Goal: Transaction & Acquisition: Purchase product/service

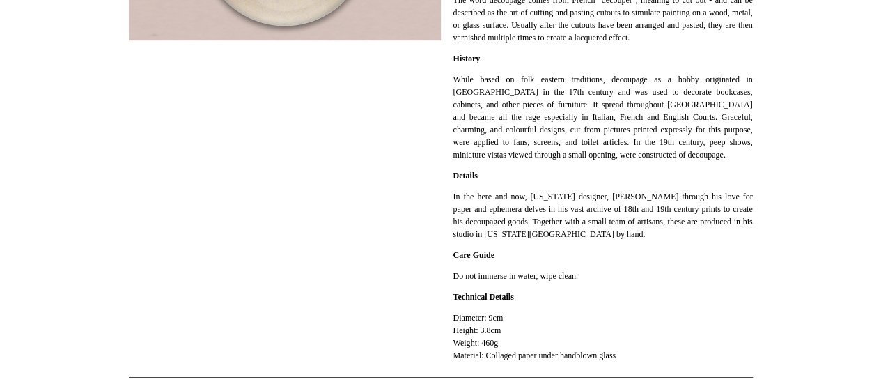
scroll to position [367, 0]
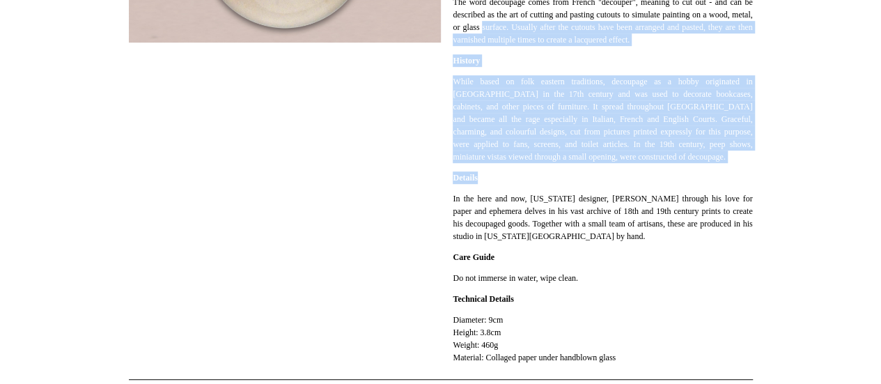
drag, startPoint x: 541, startPoint y: 31, endPoint x: 568, endPoint y: 183, distance: 154.4
click at [568, 183] on div "The word decoupage comes from French "decouper", meaning to cut out - and can b…" at bounding box center [603, 172] width 300 height 382
click at [568, 183] on p "Details" at bounding box center [603, 177] width 300 height 13
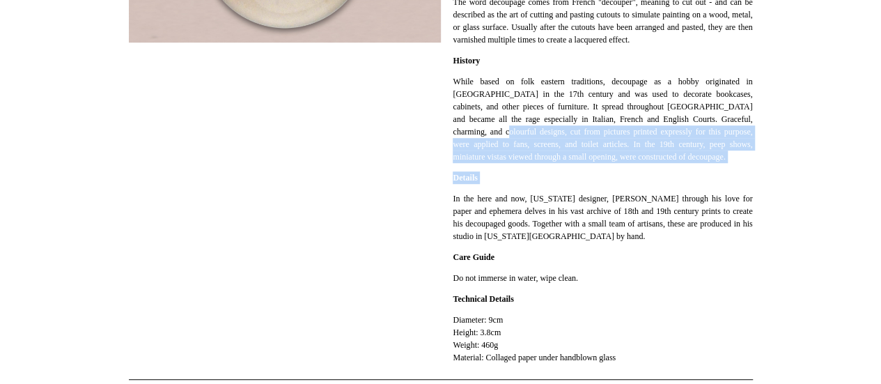
drag, startPoint x: 568, startPoint y: 183, endPoint x: 545, endPoint y: 115, distance: 72.3
click at [545, 115] on div "The word decoupage comes from French "decouper", meaning to cut out - and can b…" at bounding box center [603, 172] width 300 height 382
click at [545, 115] on p "While based on folk eastern traditions, decoupage as a hobby originated in Fran…" at bounding box center [603, 119] width 300 height 88
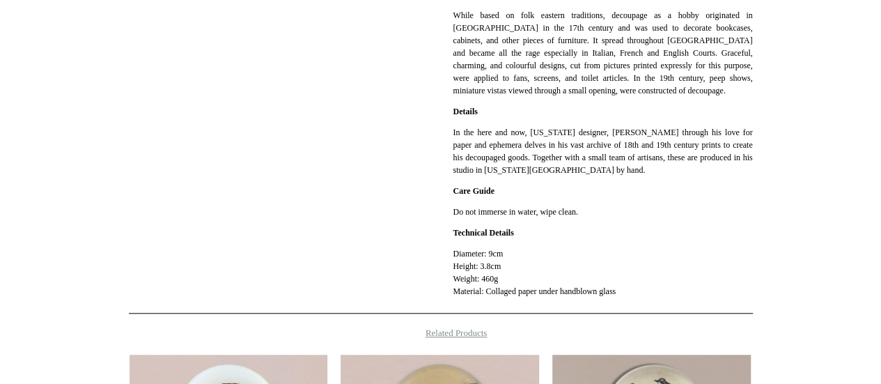
scroll to position [88, 0]
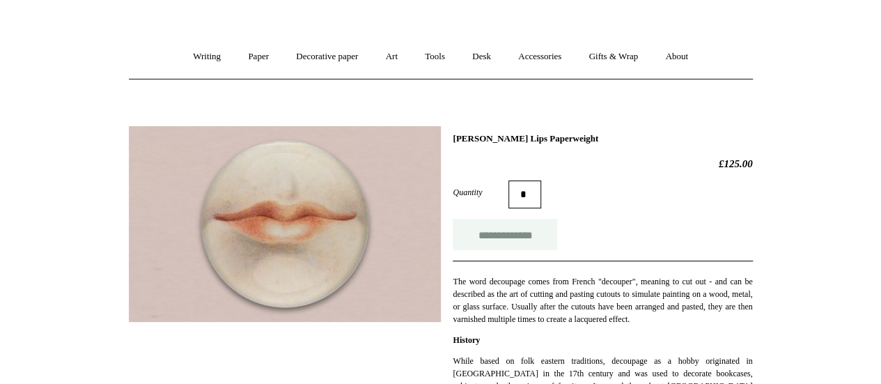
click at [530, 228] on input "**********" at bounding box center [505, 234] width 104 height 31
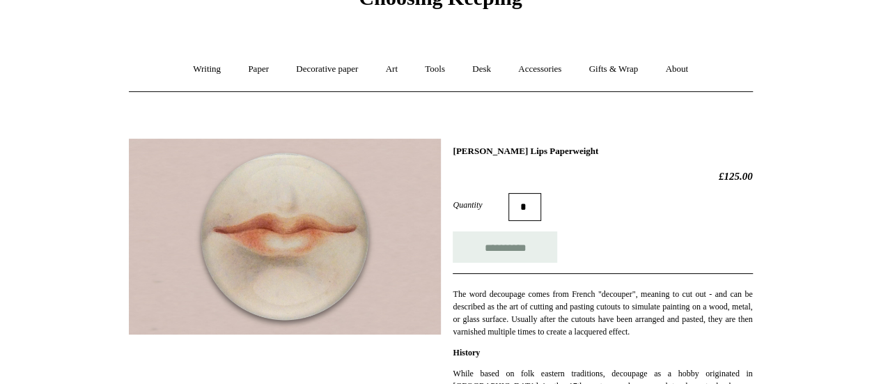
type input "**********"
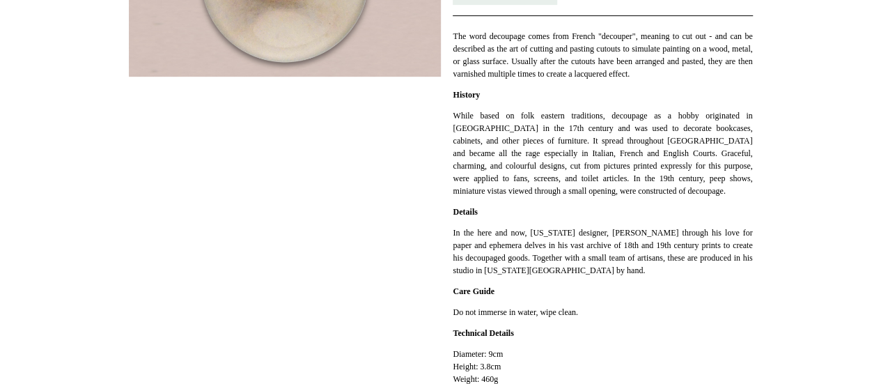
scroll to position [332, 0]
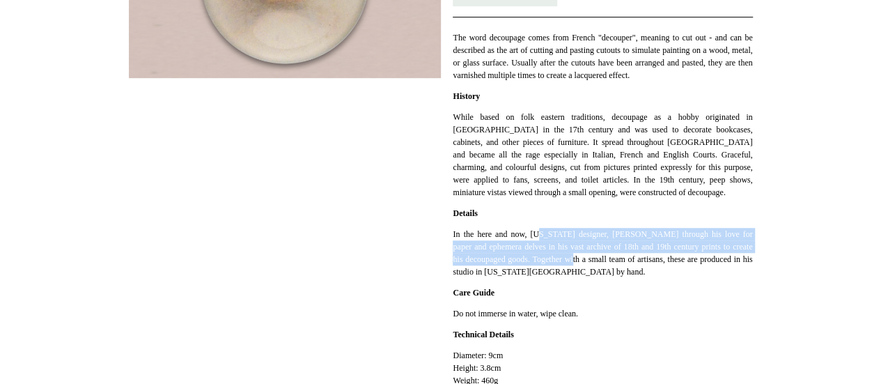
drag, startPoint x: 544, startPoint y: 236, endPoint x: 613, endPoint y: 261, distance: 73.4
click at [613, 261] on p "In the here and now, New York designer, John Derian through his love for paper …" at bounding box center [603, 253] width 300 height 50
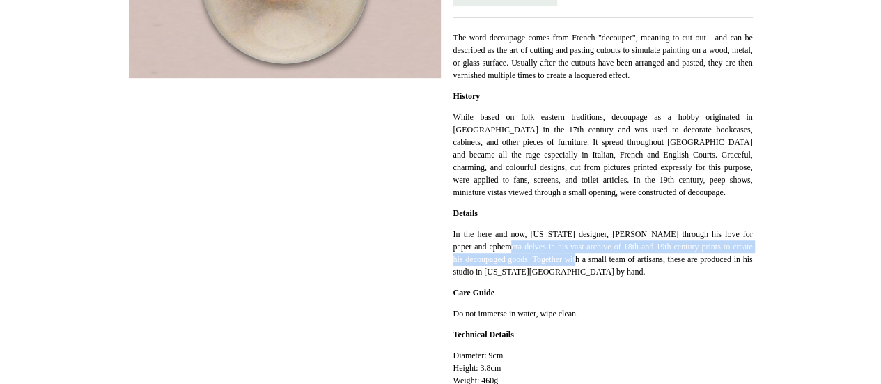
drag, startPoint x: 613, startPoint y: 261, endPoint x: 519, endPoint y: 249, distance: 94.9
click at [519, 249] on p "In the here and now, New York designer, John Derian through his love for paper …" at bounding box center [603, 253] width 300 height 50
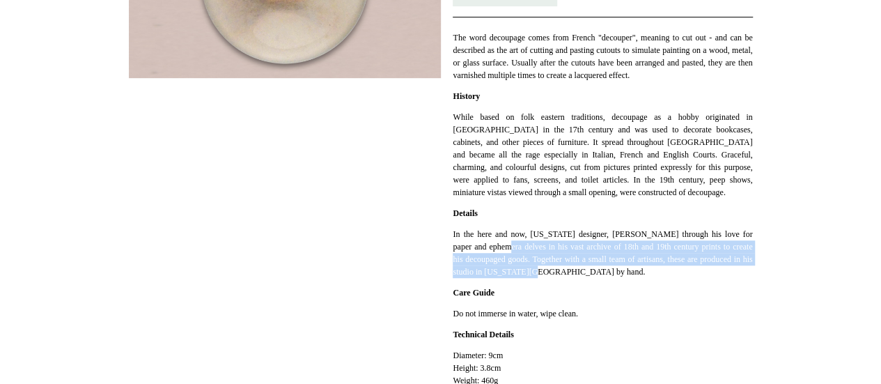
drag, startPoint x: 519, startPoint y: 249, endPoint x: 621, endPoint y: 270, distance: 104.6
click at [621, 270] on p "In the here and now, New York designer, John Derian through his love for paper …" at bounding box center [603, 253] width 300 height 50
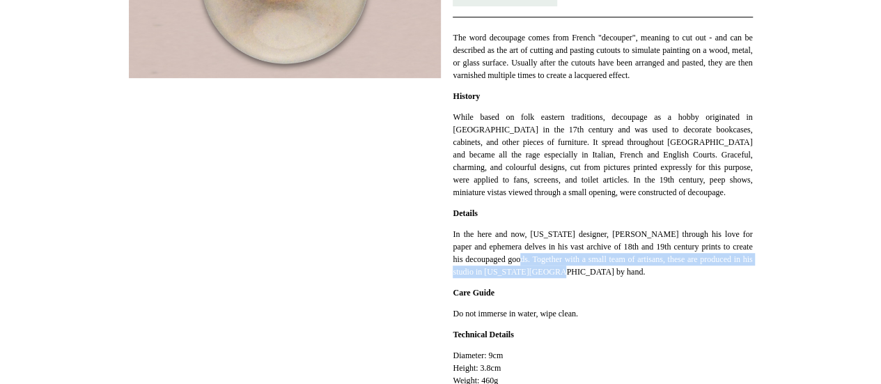
drag, startPoint x: 621, startPoint y: 270, endPoint x: 574, endPoint y: 253, distance: 50.5
click at [574, 253] on p "In the here and now, New York designer, John Derian through his love for paper …" at bounding box center [603, 253] width 300 height 50
drag, startPoint x: 574, startPoint y: 253, endPoint x: 625, endPoint y: 267, distance: 53.6
click at [625, 267] on p "In the here and now, New York designer, John Derian through his love for paper …" at bounding box center [603, 253] width 300 height 50
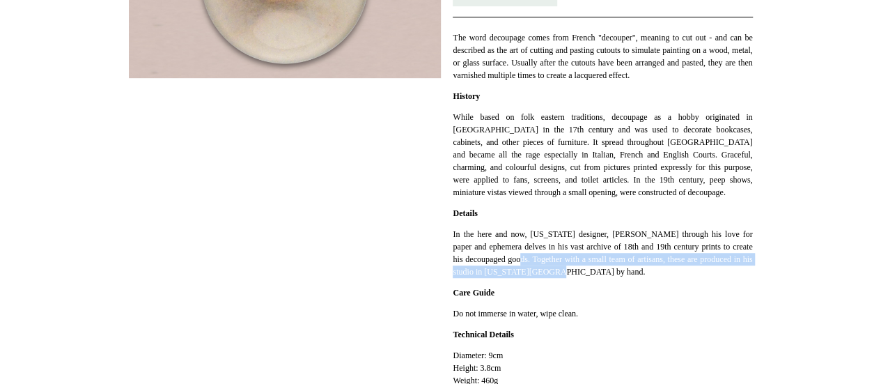
click at [625, 267] on p "In the here and now, New York designer, John Derian through his love for paper …" at bounding box center [603, 253] width 300 height 50
drag, startPoint x: 625, startPoint y: 267, endPoint x: 598, endPoint y: 249, distance: 33.0
click at [598, 249] on p "In the here and now, New York designer, John Derian through his love for paper …" at bounding box center [603, 253] width 300 height 50
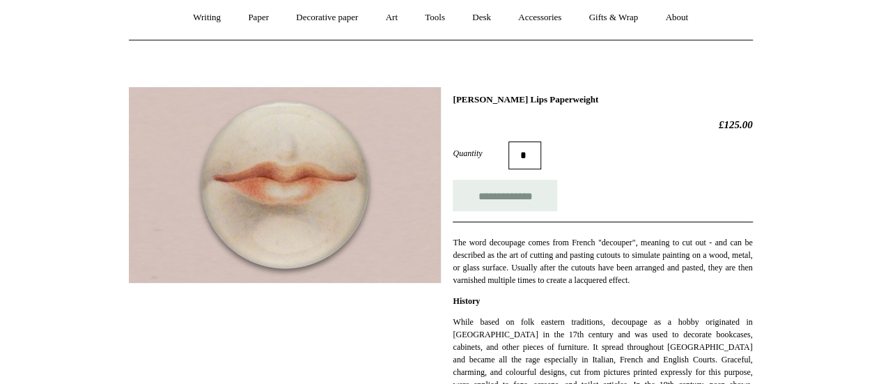
scroll to position [119, 0]
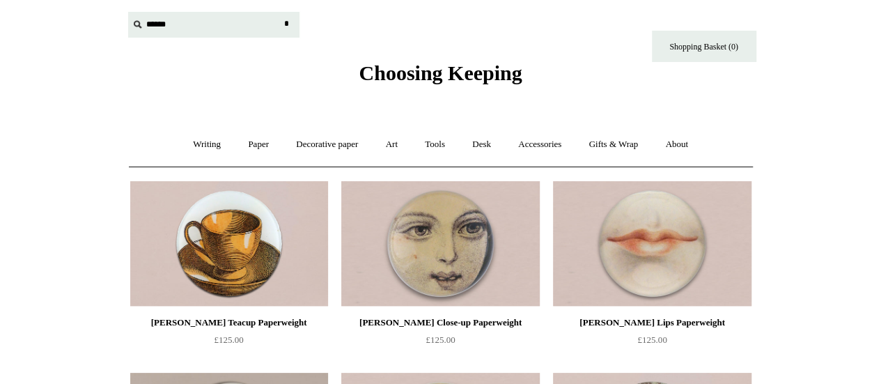
click at [152, 19] on input "text" at bounding box center [213, 25] width 171 height 26
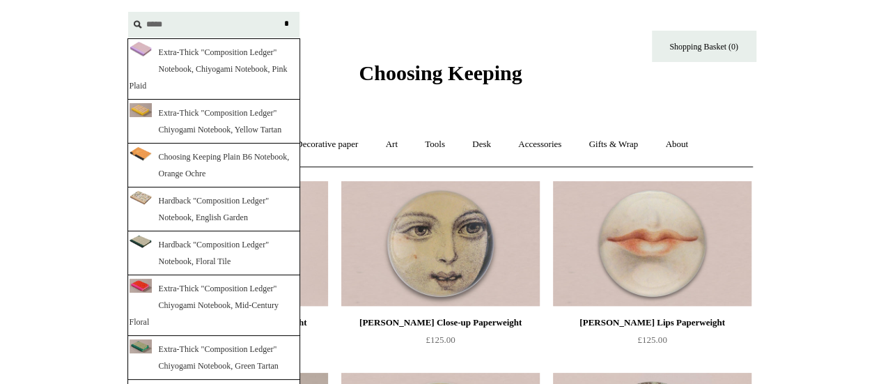
type input "*****"
click at [280, 12] on input "*" at bounding box center [287, 24] width 14 height 24
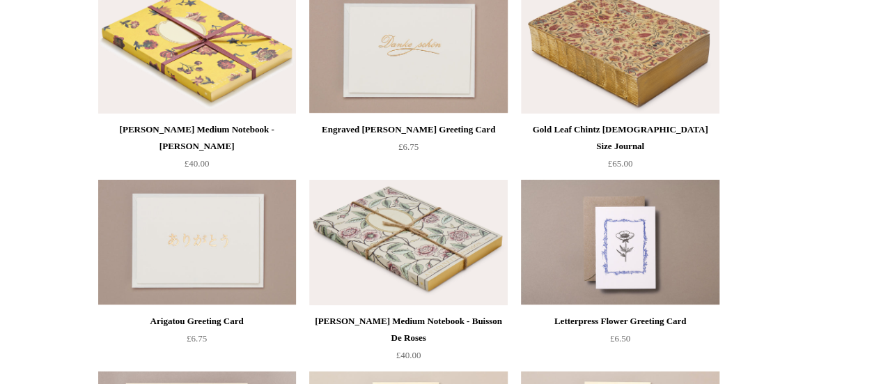
scroll to position [7543, 0]
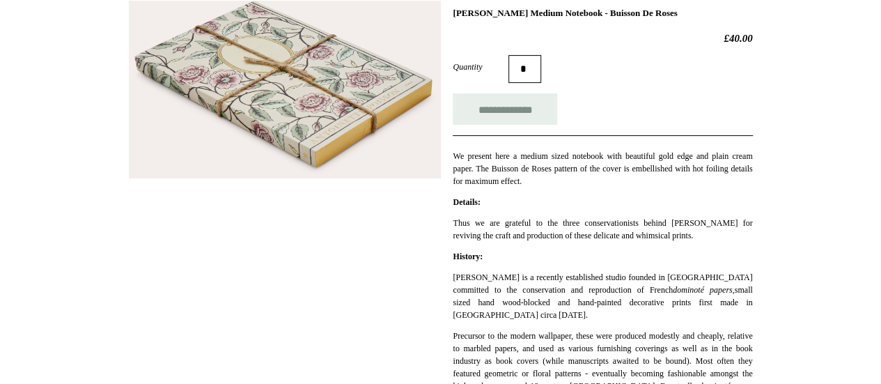
scroll to position [203, 0]
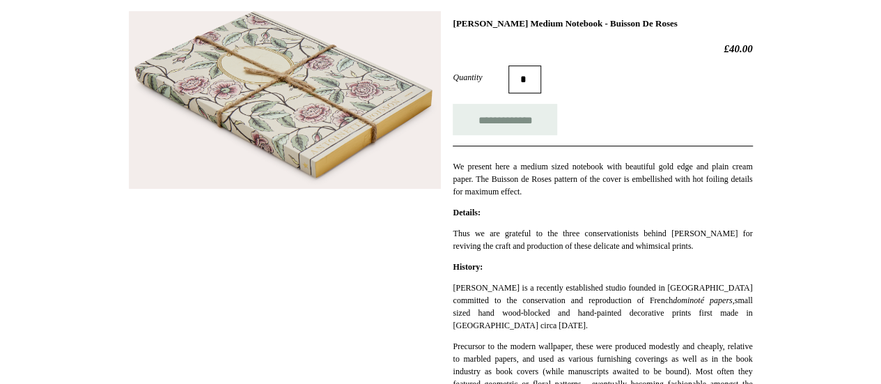
click at [318, 132] on img at bounding box center [285, 100] width 312 height 178
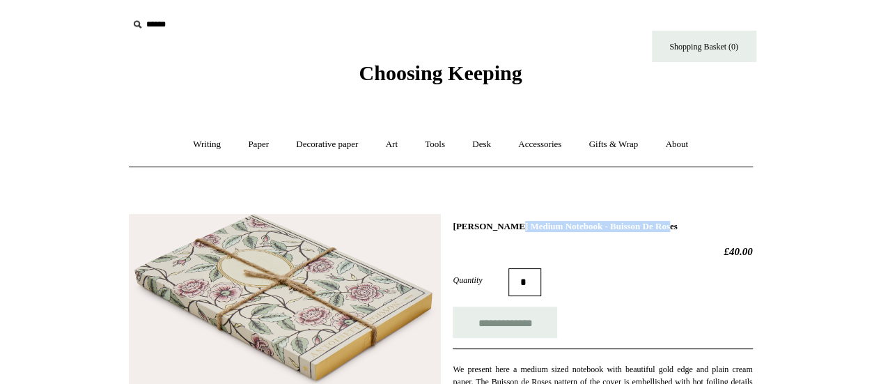
drag, startPoint x: 456, startPoint y: 222, endPoint x: 627, endPoint y: 218, distance: 171.4
click at [271, 261] on img at bounding box center [285, 303] width 312 height 178
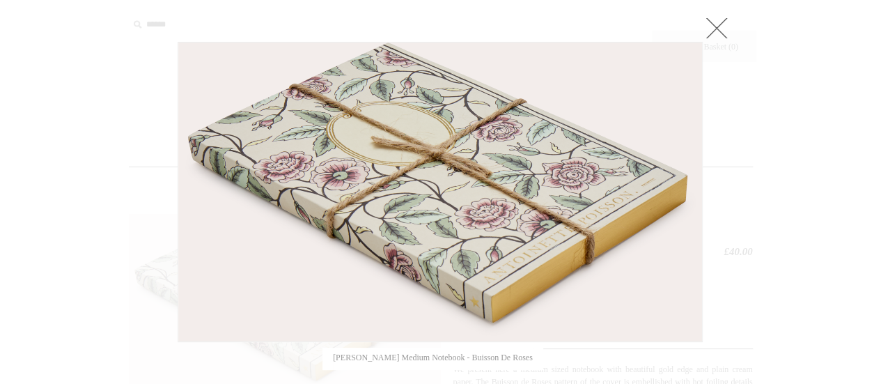
click at [716, 15] on link at bounding box center [717, 28] width 28 height 28
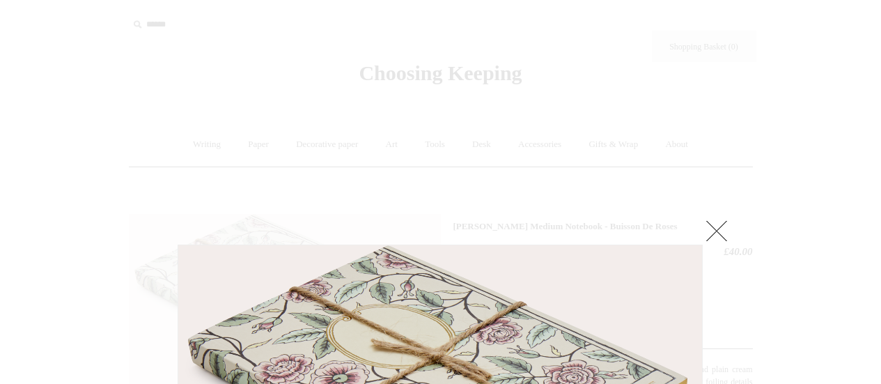
scroll to position [203, 0]
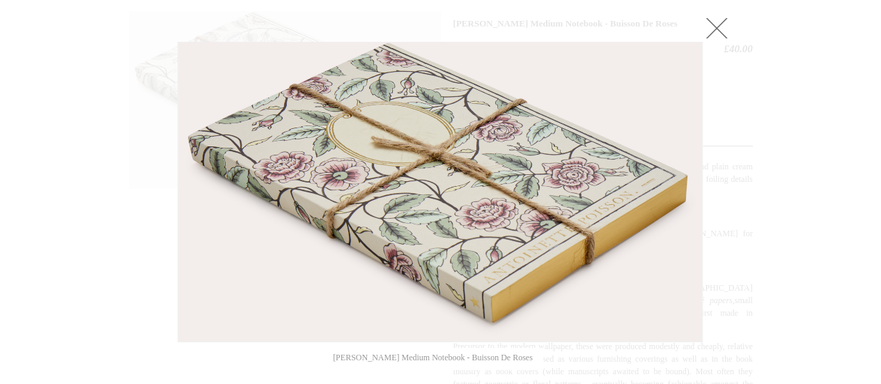
click at [505, 180] on img at bounding box center [440, 191] width 524 height 299
click at [717, 24] on link at bounding box center [717, 28] width 28 height 28
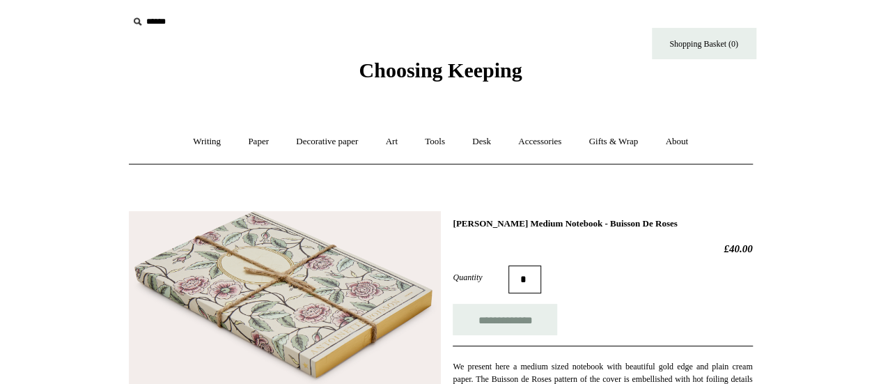
scroll to position [0, 0]
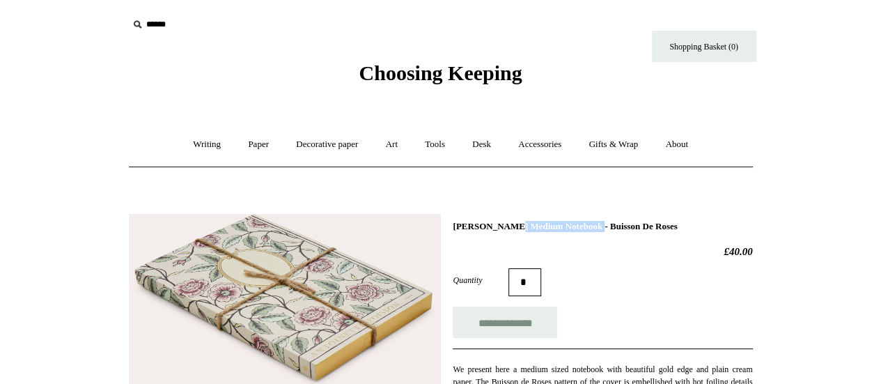
drag, startPoint x: 451, startPoint y: 224, endPoint x: 542, endPoint y: 222, distance: 90.6
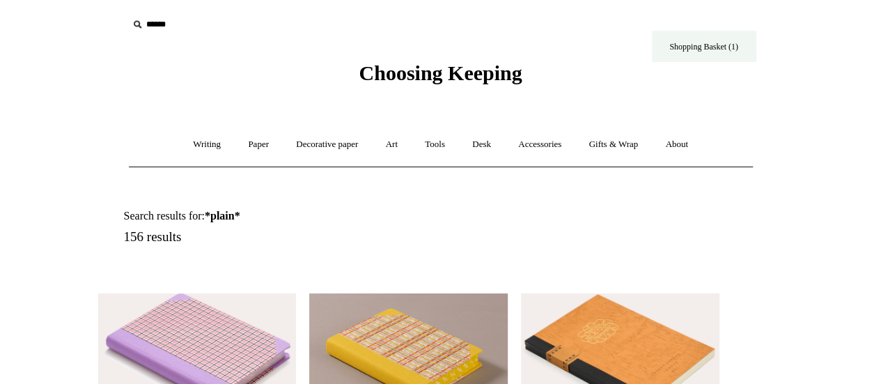
click at [718, 42] on link "Shopping Basket (1)" at bounding box center [704, 46] width 104 height 31
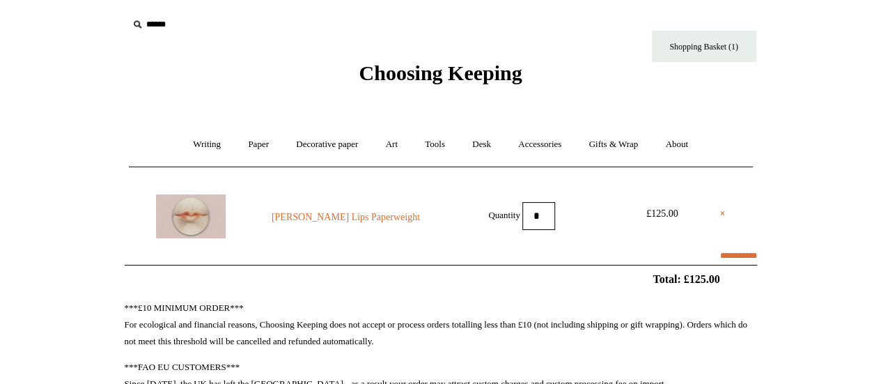
scroll to position [83, 0]
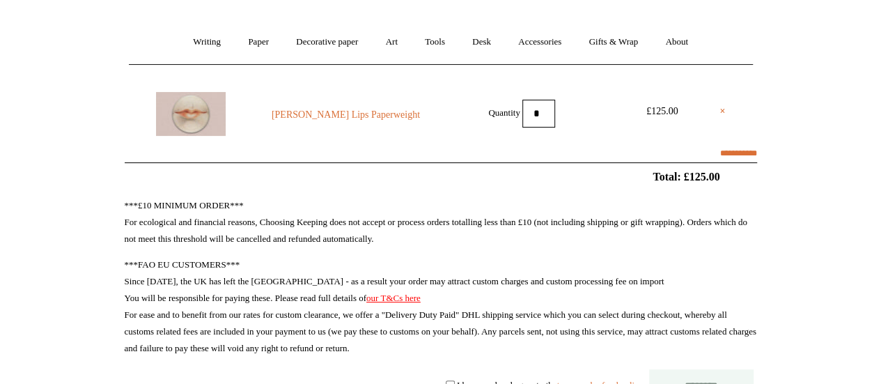
select select "**********"
type input "********"
select select "*******"
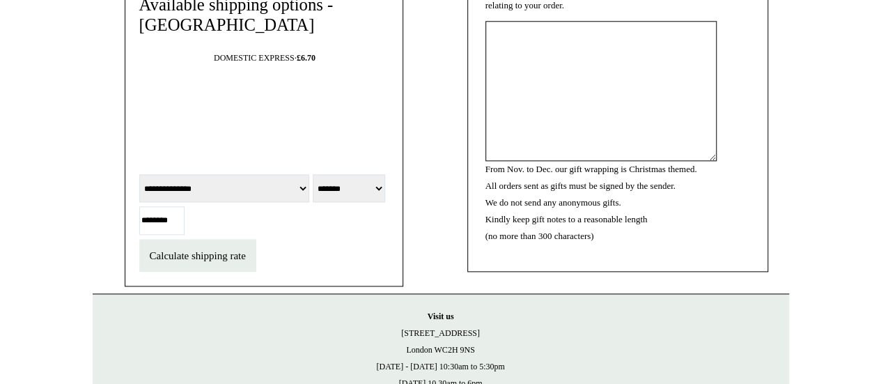
scroll to position [655, 0]
